Goal: Complete application form

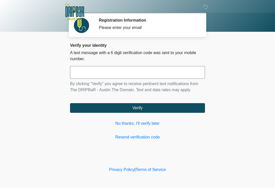
click at [144, 122] on link "No thanks, I'll verify later" at bounding box center [137, 124] width 135 height 6
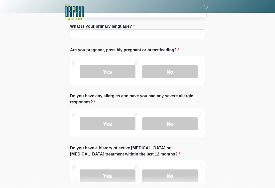
scroll to position [24, 0]
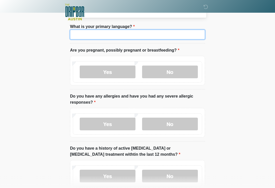
click at [79, 34] on input "What is your primary language?" at bounding box center [137, 35] width 135 height 10
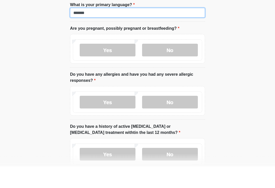
type input "*******"
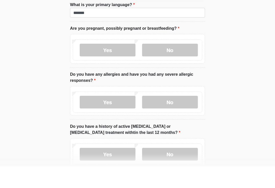
click at [164, 66] on label "No" at bounding box center [170, 72] width 56 height 13
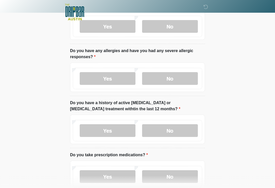
scroll to position [71, 0]
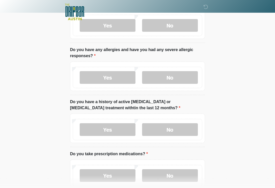
click at [160, 76] on label "No" at bounding box center [170, 78] width 56 height 13
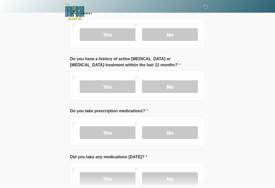
scroll to position [114, 0]
click at [168, 82] on label "No" at bounding box center [170, 86] width 56 height 13
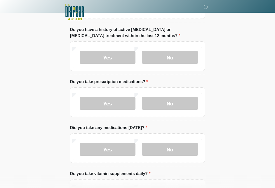
scroll to position [145, 0]
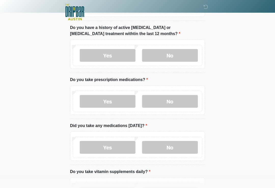
click at [94, 101] on label "Yes" at bounding box center [108, 101] width 56 height 13
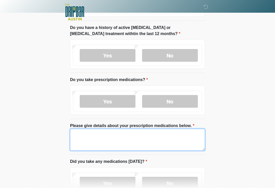
click at [80, 138] on textarea "Please give details about your prescription medications below." at bounding box center [137, 140] width 135 height 22
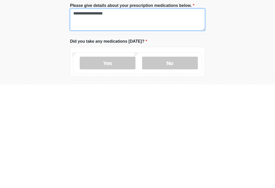
scroll to position [164, 0]
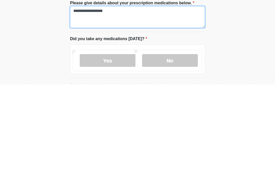
type textarea "**********"
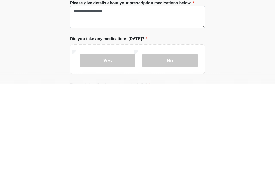
click at [161, 158] on label "No" at bounding box center [170, 164] width 56 height 13
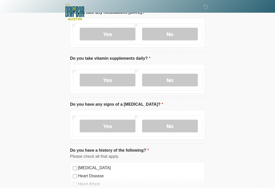
scroll to position [294, 0]
click at [161, 79] on label "No" at bounding box center [170, 80] width 56 height 13
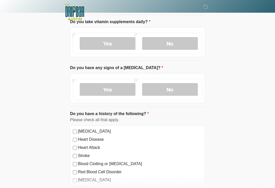
scroll to position [336, 0]
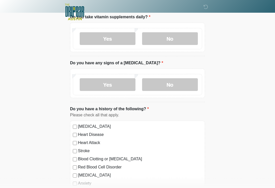
click at [161, 84] on label "No" at bounding box center [170, 85] width 56 height 13
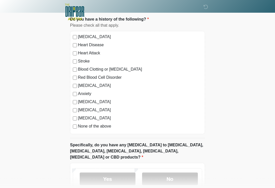
scroll to position [460, 0]
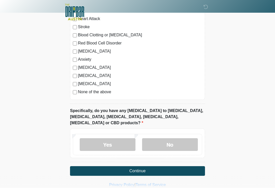
click at [163, 138] on label "No" at bounding box center [170, 144] width 56 height 13
click at [88, 166] on button "Continue" at bounding box center [137, 171] width 135 height 10
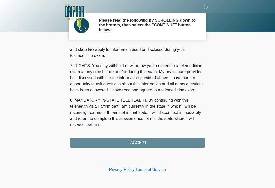
scroll to position [215, 0]
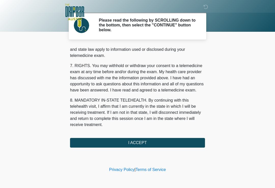
click at [108, 143] on button "I ACCEPT" at bounding box center [137, 143] width 135 height 10
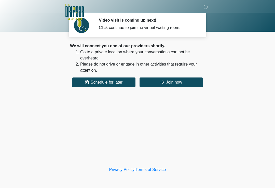
click at [178, 80] on button "Join now" at bounding box center [170, 83] width 63 height 10
